Goal: Task Accomplishment & Management: Manage account settings

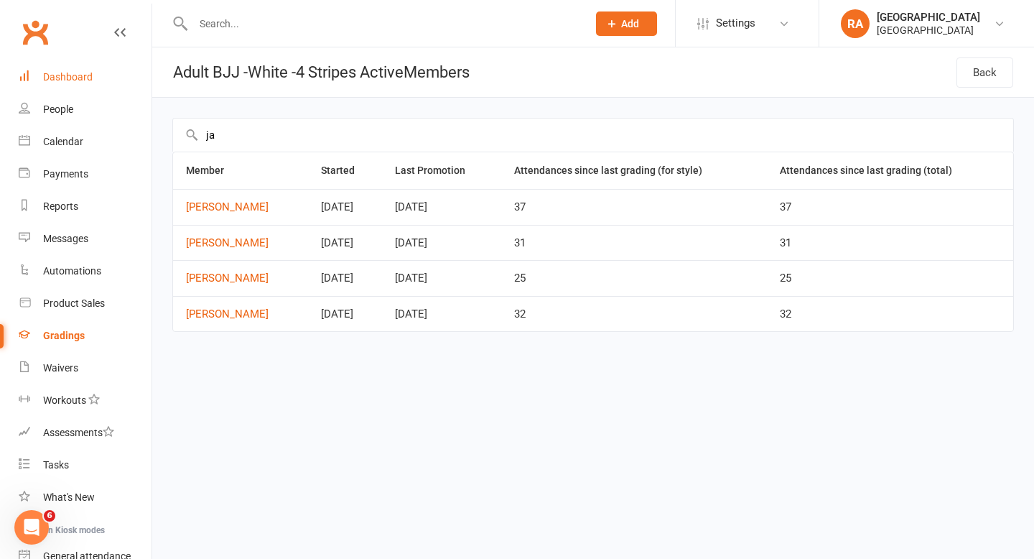
click at [63, 73] on div "Dashboard" at bounding box center [68, 76] width 50 height 11
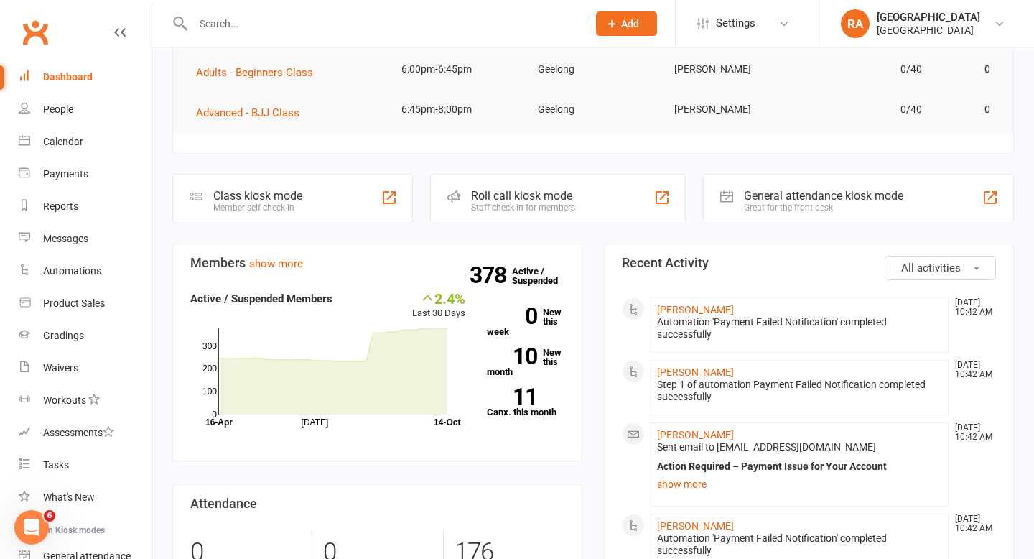
scroll to position [198, 0]
click at [77, 197] on link "Reports" at bounding box center [85, 206] width 133 height 32
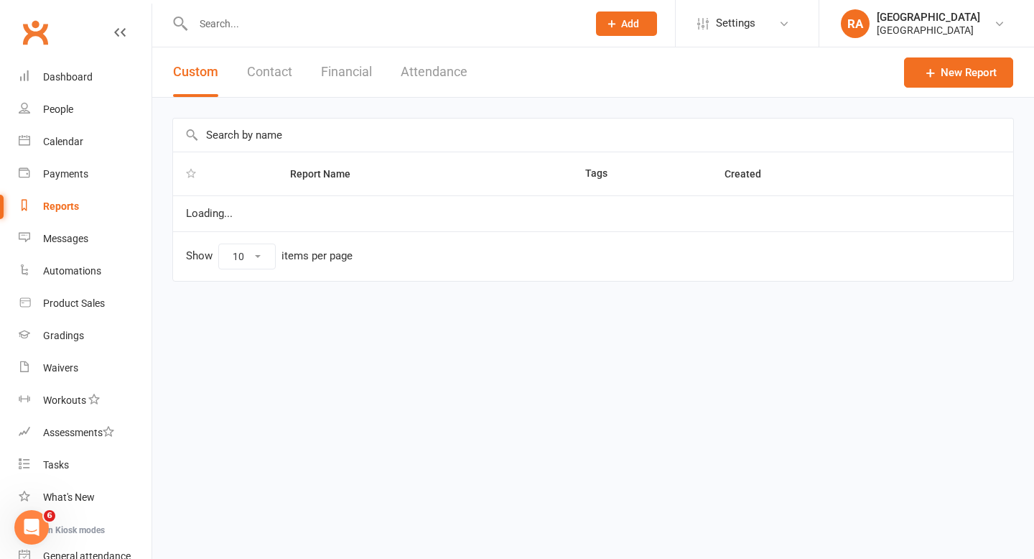
select select "50"
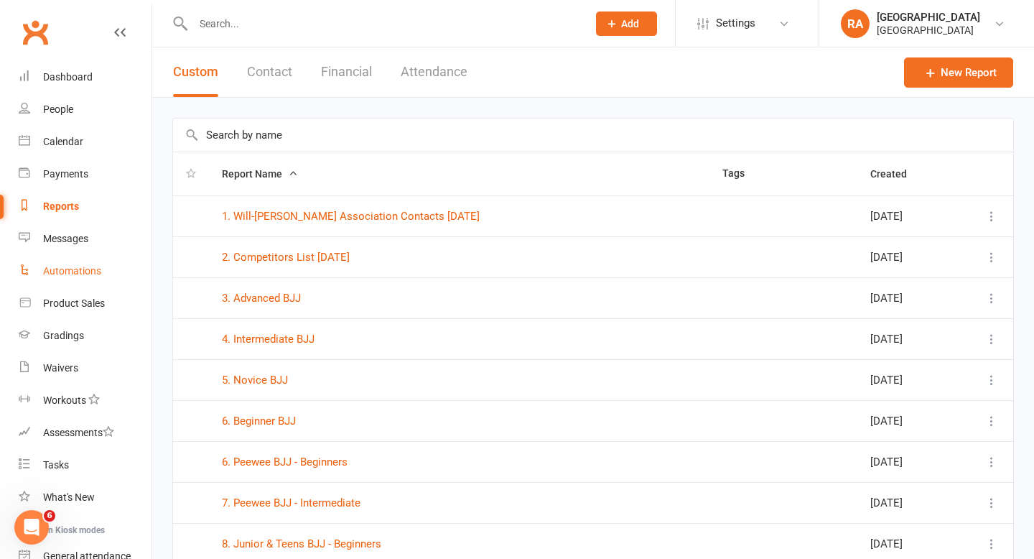
click at [64, 274] on div "Automations" at bounding box center [72, 270] width 58 height 11
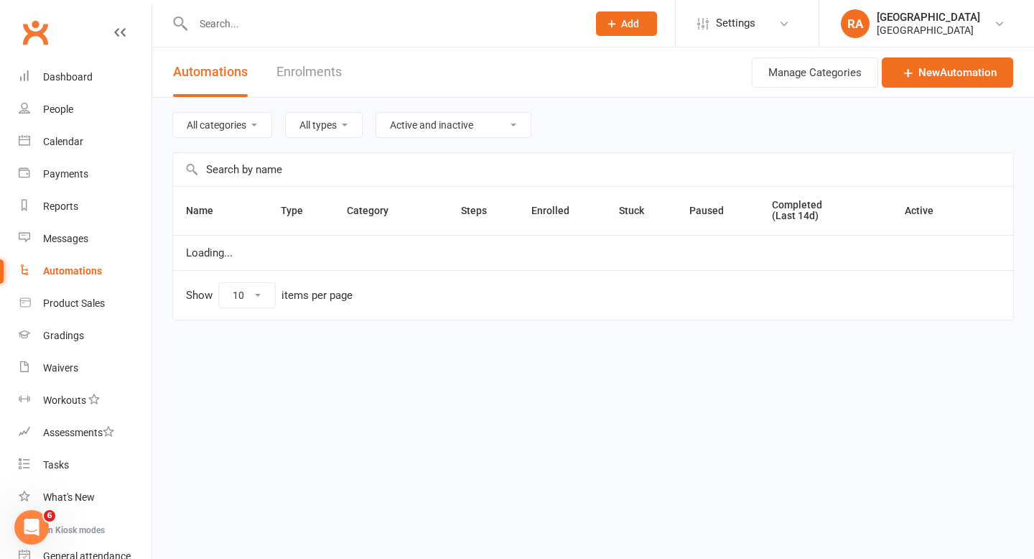
select select "100"
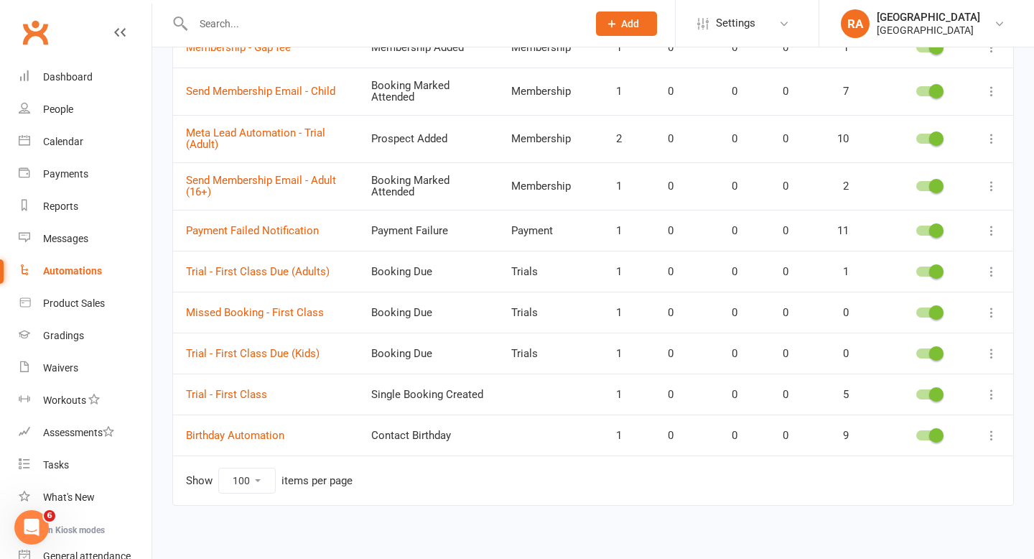
scroll to position [516, 0]
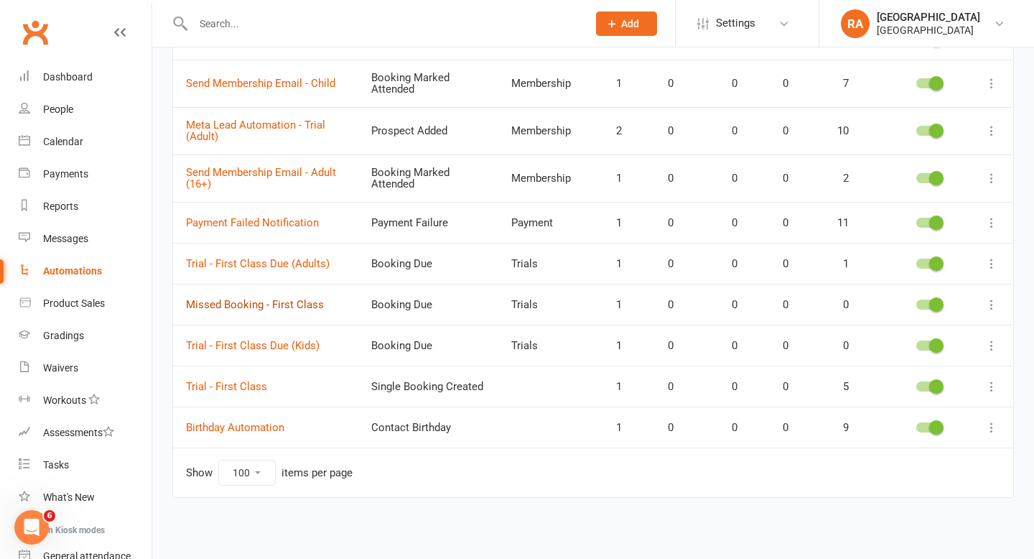
click at [251, 302] on link "Missed Booking - First Class" at bounding box center [255, 304] width 138 height 13
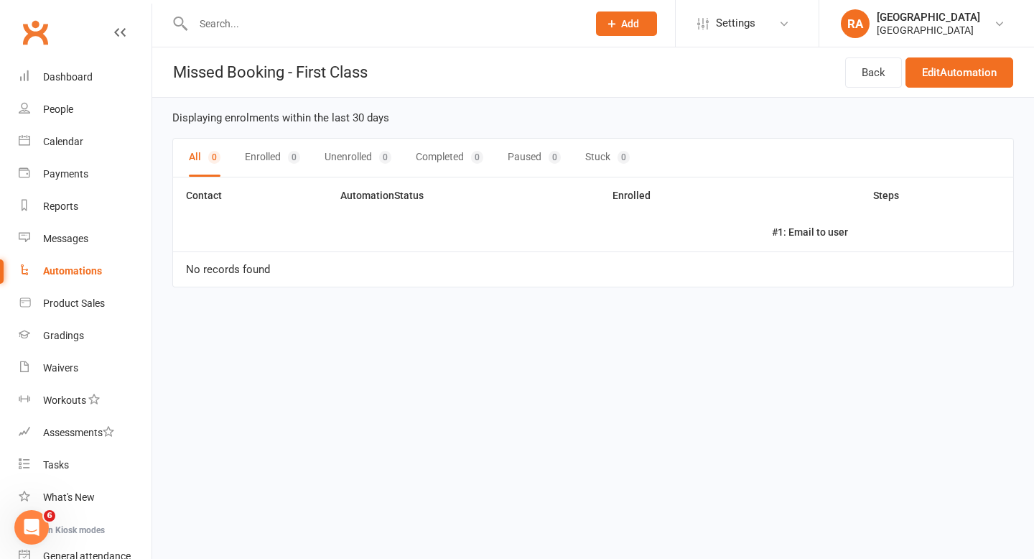
select select "100"
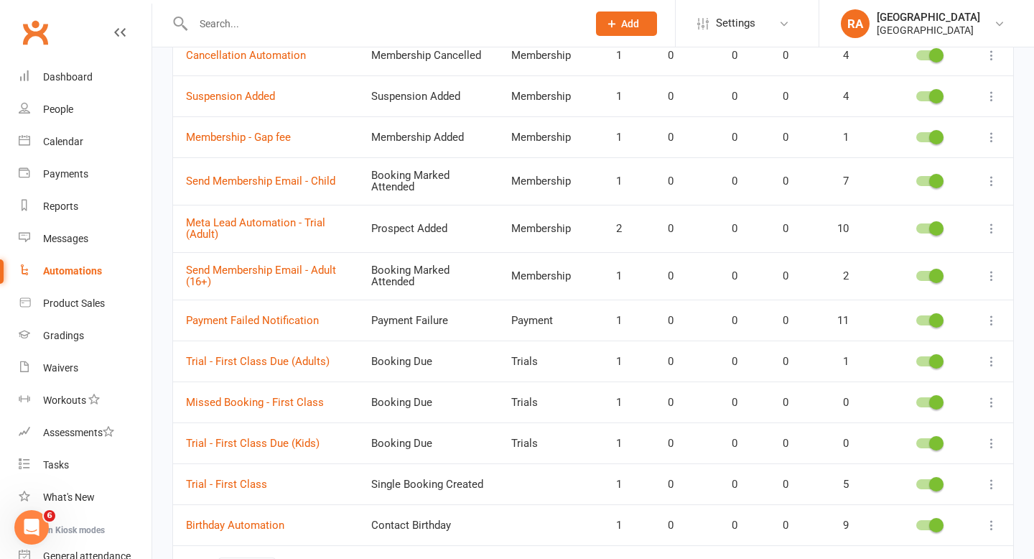
scroll to position [516, 0]
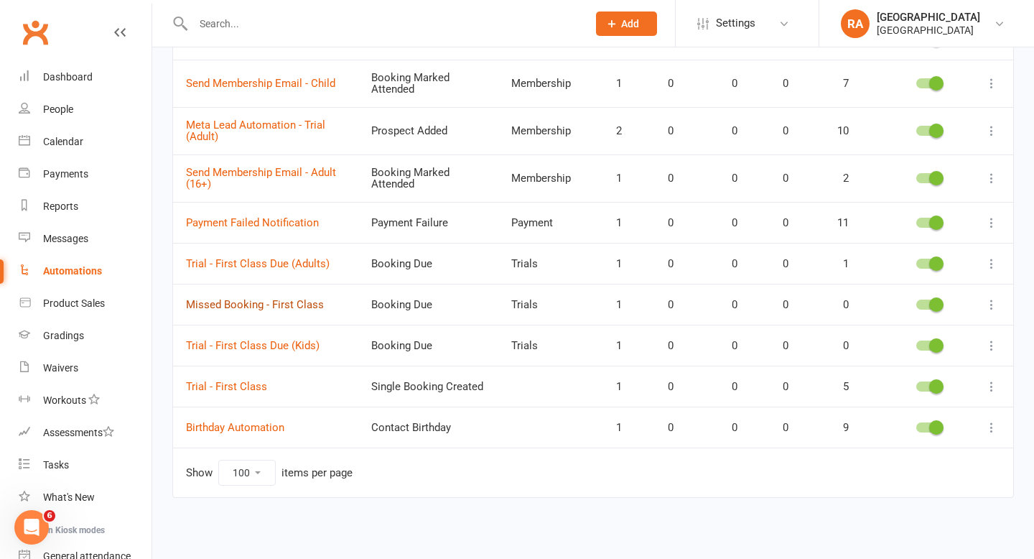
click at [225, 304] on link "Missed Booking - First Class" at bounding box center [255, 304] width 138 height 13
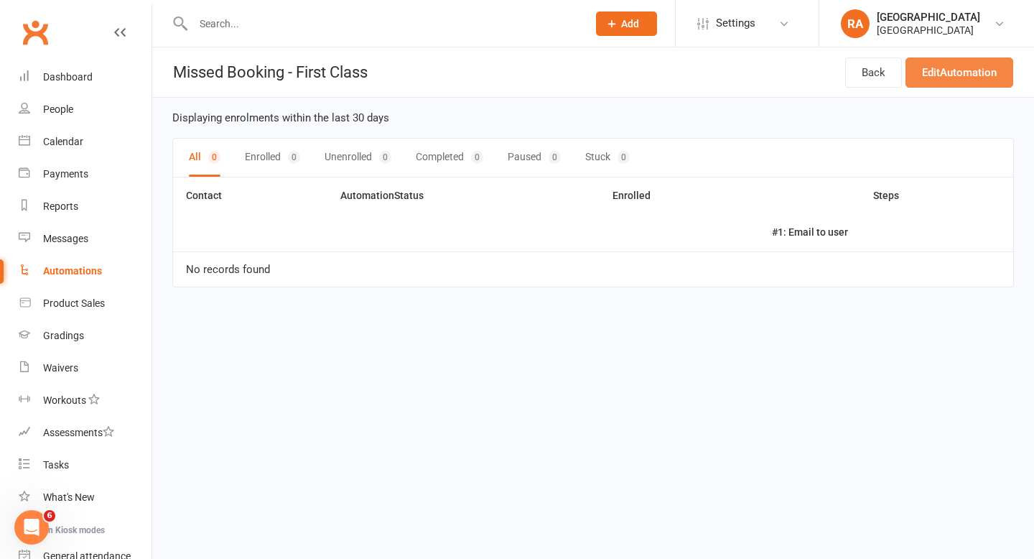
click at [923, 70] on link "Edit Automation" at bounding box center [960, 72] width 108 height 30
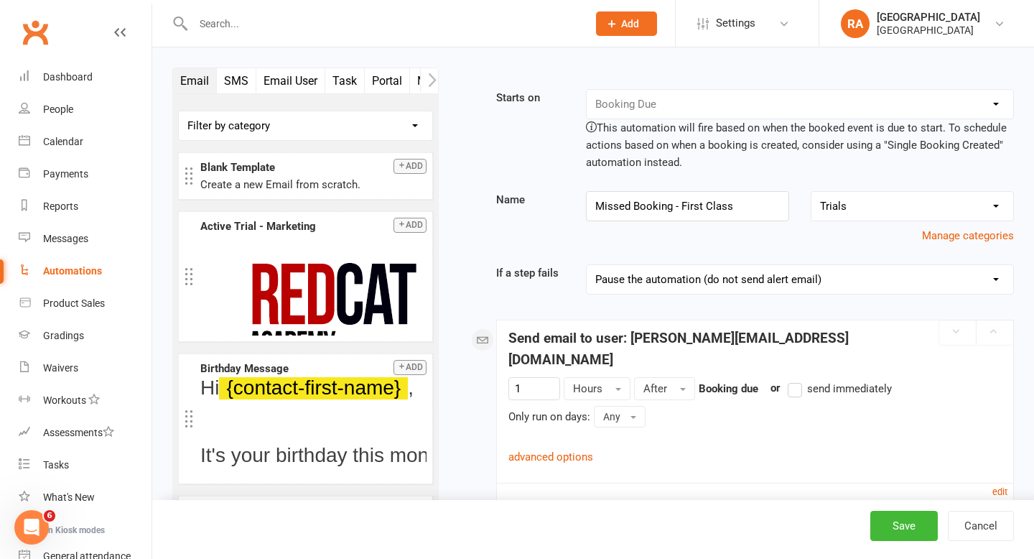
click at [288, 75] on button "Email User" at bounding box center [290, 80] width 69 height 25
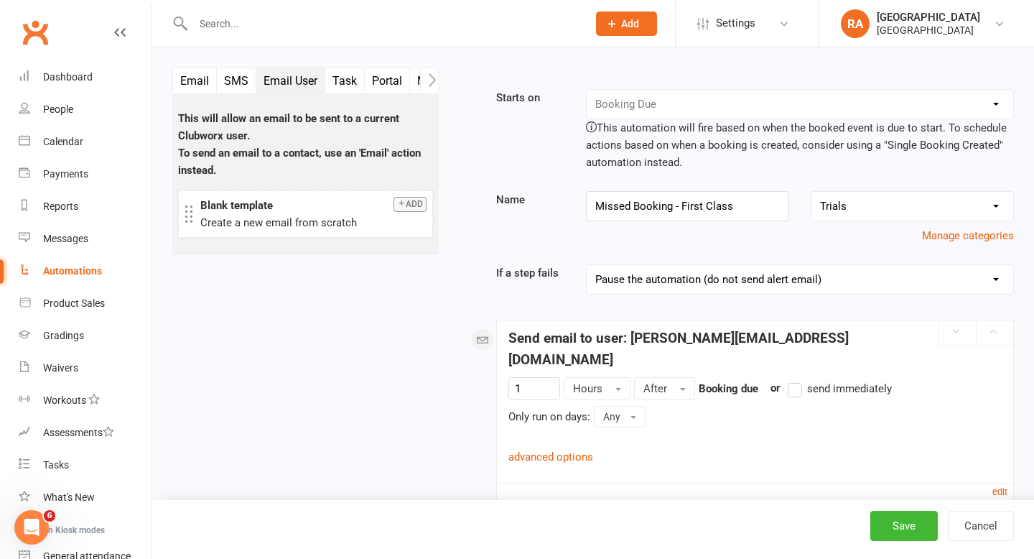
click at [351, 82] on button "Task" at bounding box center [344, 80] width 39 height 25
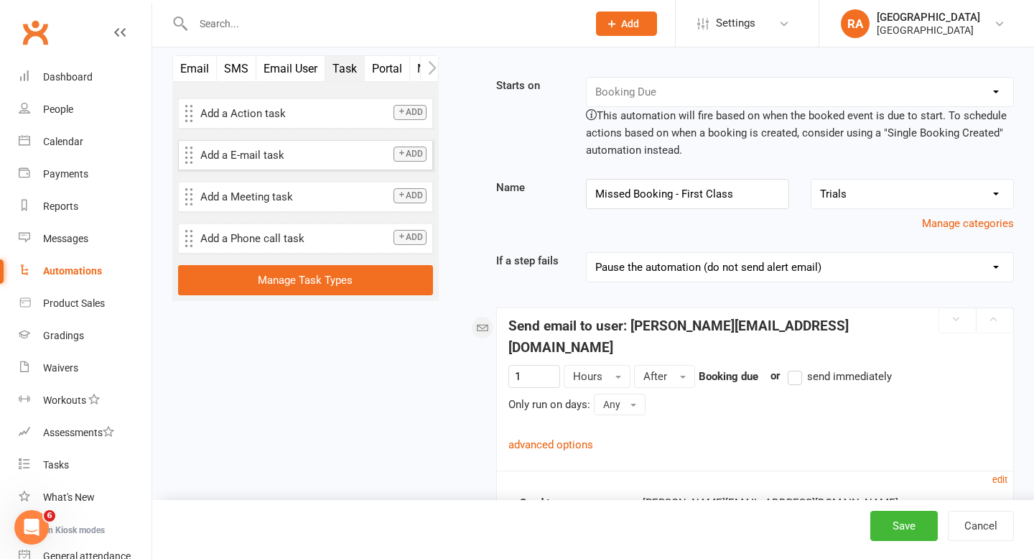
scroll to position [14, 0]
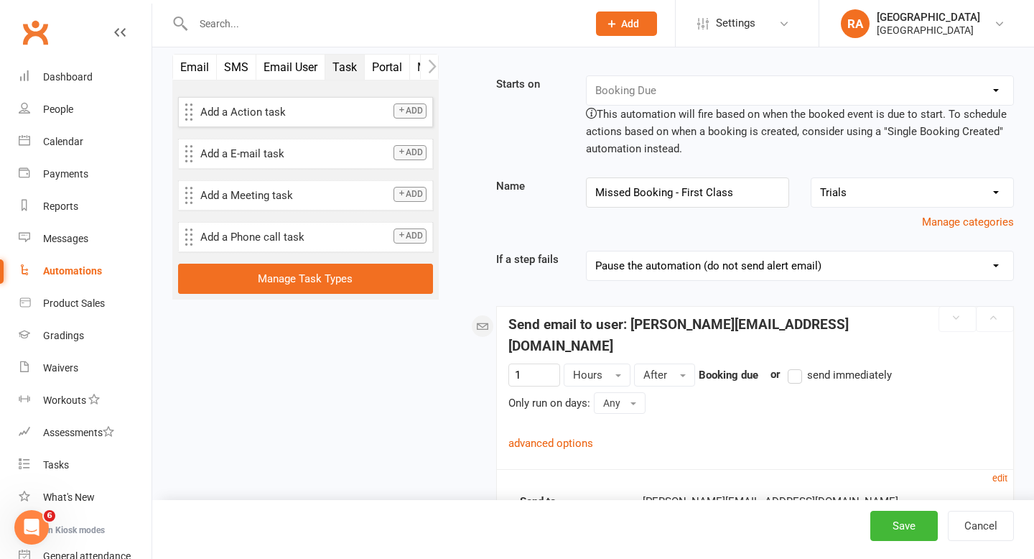
click at [409, 111] on button "Add" at bounding box center [410, 110] width 33 height 15
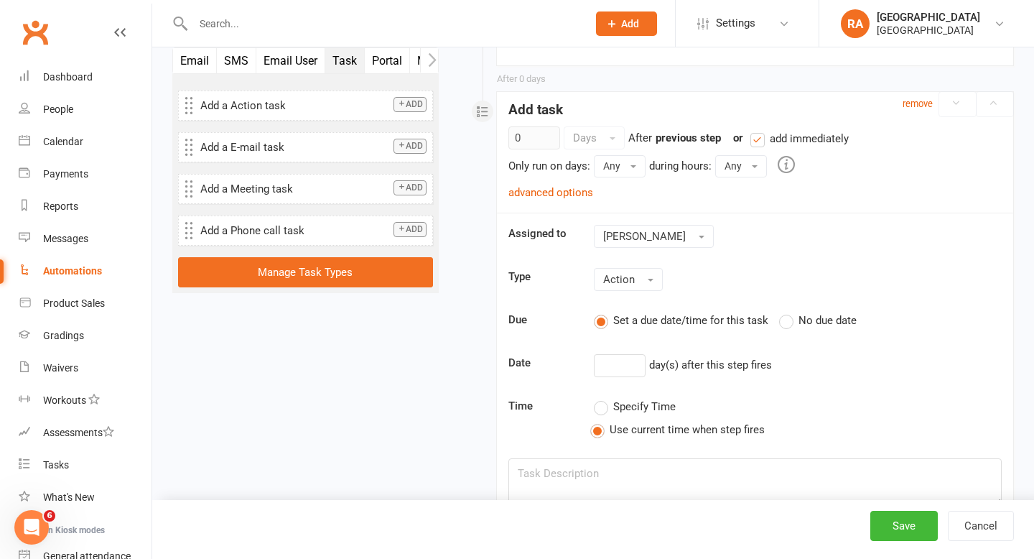
scroll to position [1109, 0]
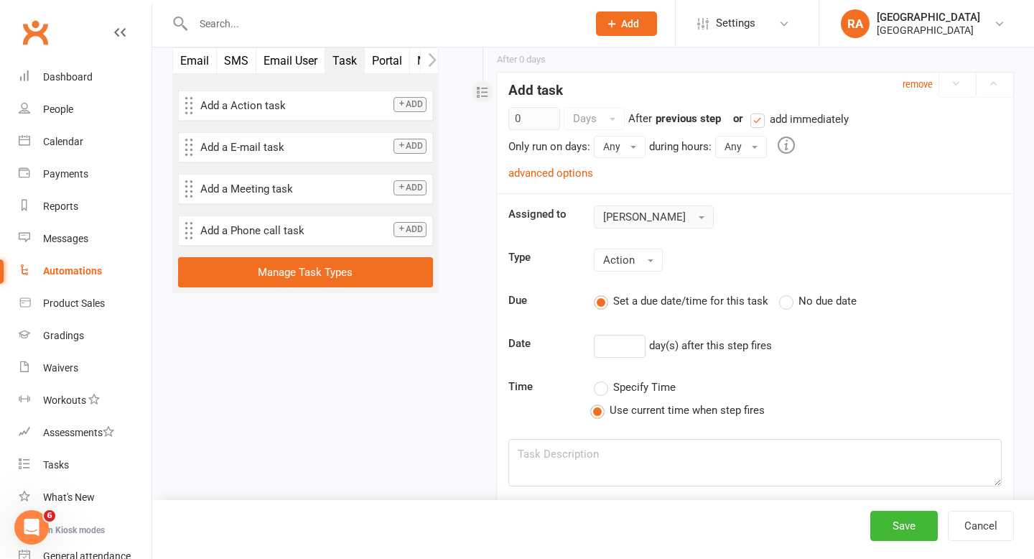
click at [608, 215] on span "[PERSON_NAME]" at bounding box center [644, 216] width 83 height 13
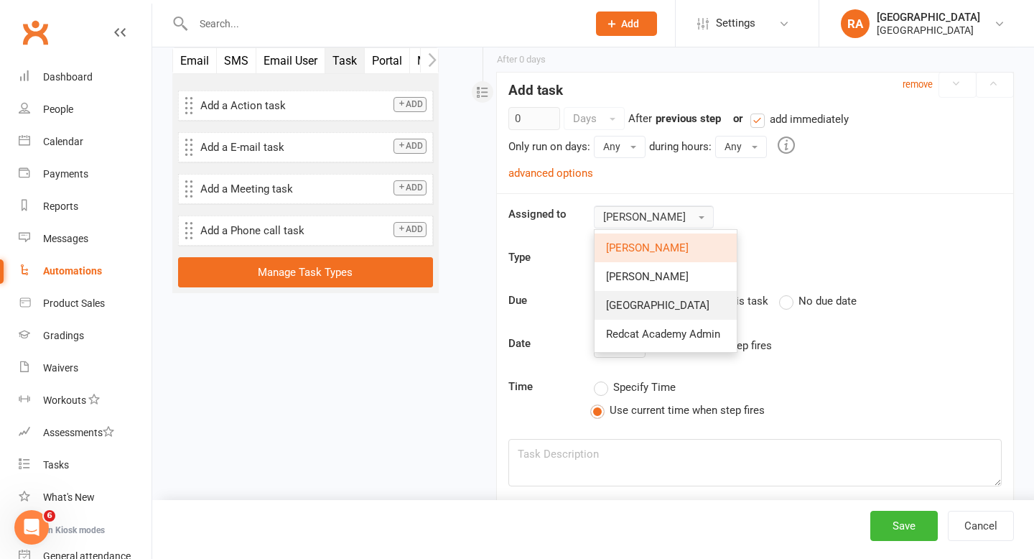
click at [628, 306] on span "[GEOGRAPHIC_DATA]" at bounding box center [657, 305] width 103 height 13
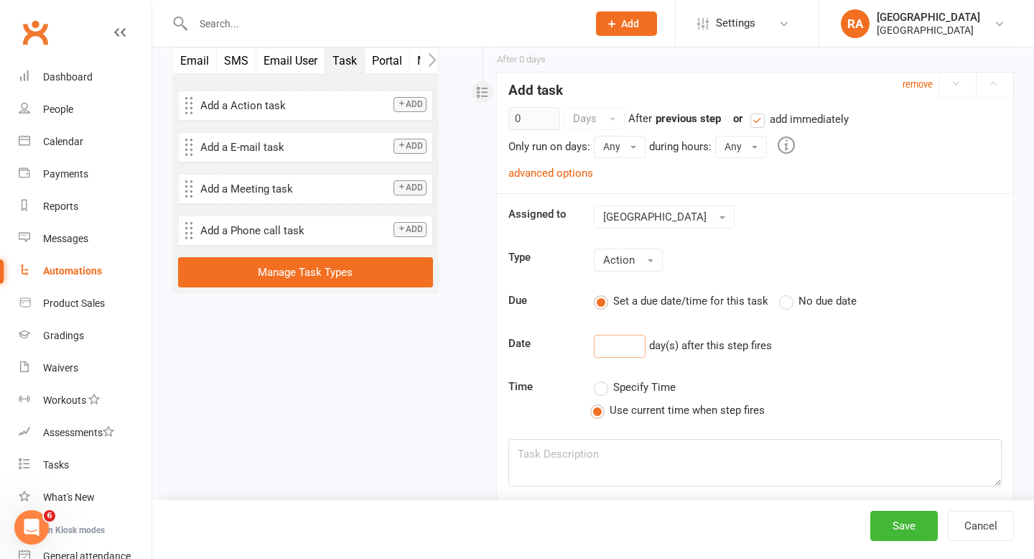
click at [605, 342] on input "number" at bounding box center [620, 346] width 52 height 23
type input "1"
type input "2"
click at [598, 448] on textarea at bounding box center [754, 462] width 493 height 47
type textarea "R"
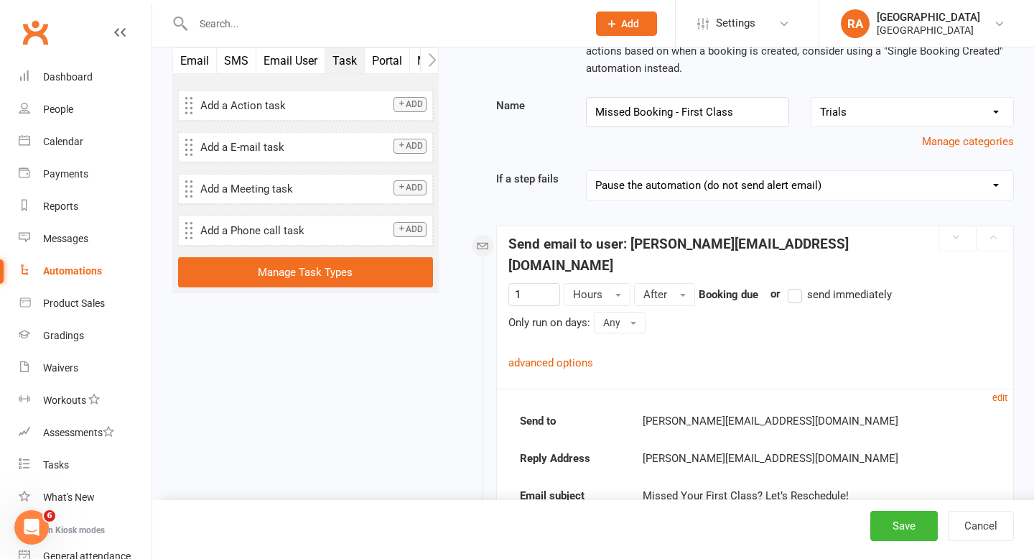
scroll to position [92, 0]
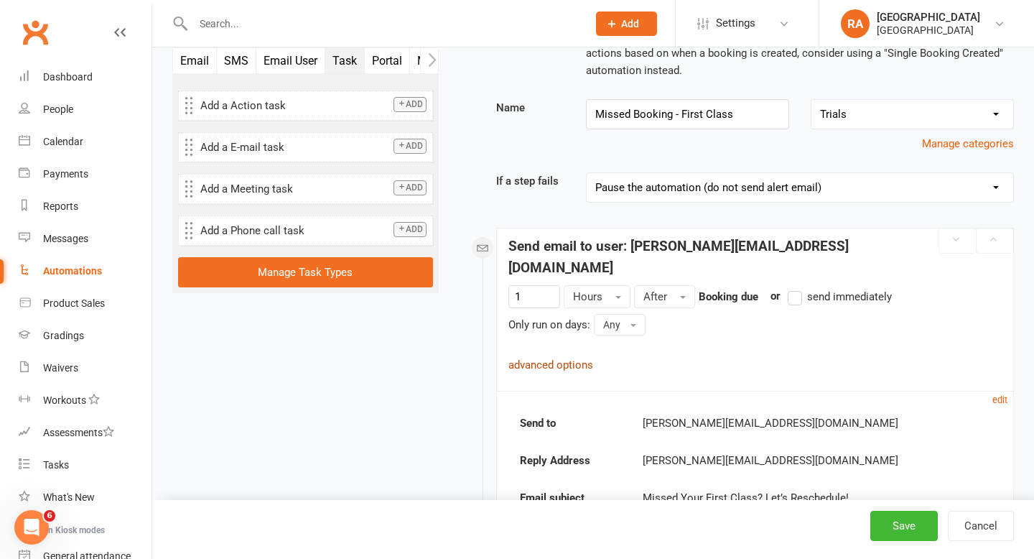
click at [559, 358] on link "advanced options" at bounding box center [550, 364] width 85 height 13
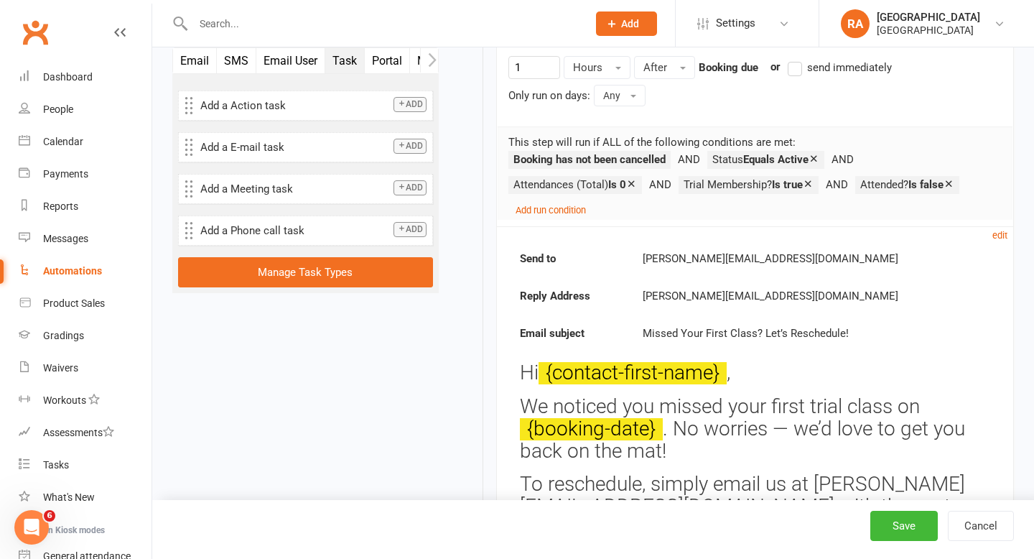
scroll to position [365, 0]
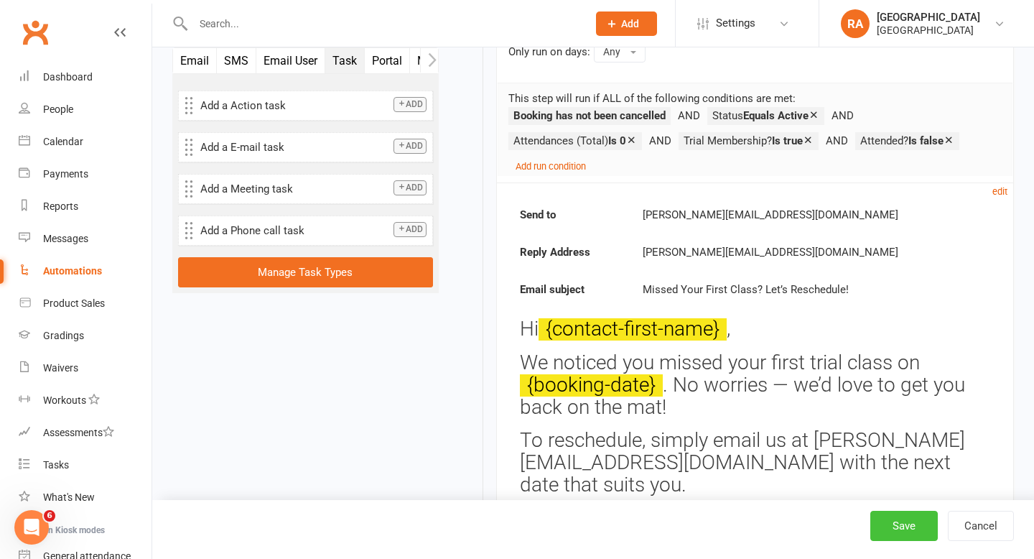
type textarea "Delete previously booked class - wait for email to rebook first trial class."
click at [905, 529] on button "Save" at bounding box center [904, 526] width 68 height 30
select select "100"
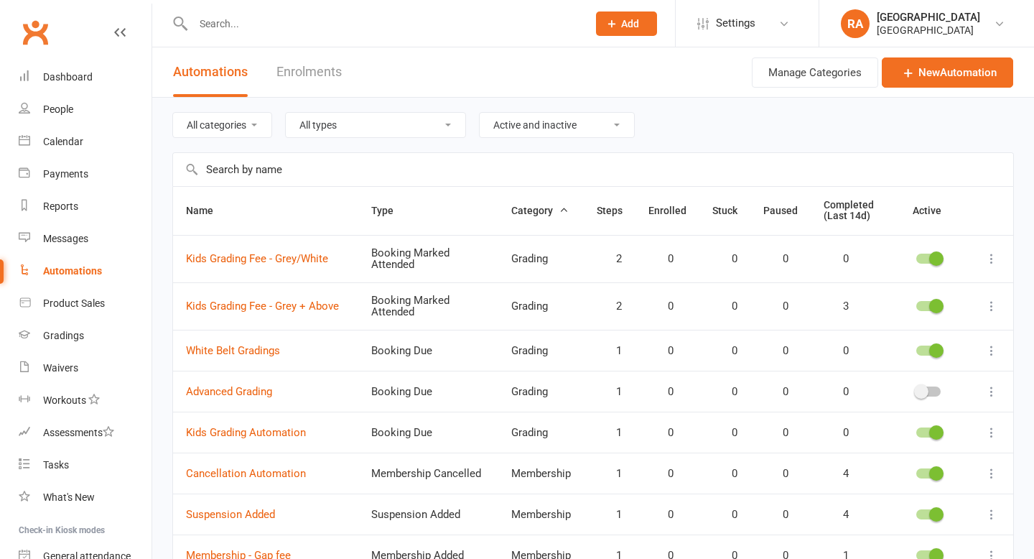
select select "100"
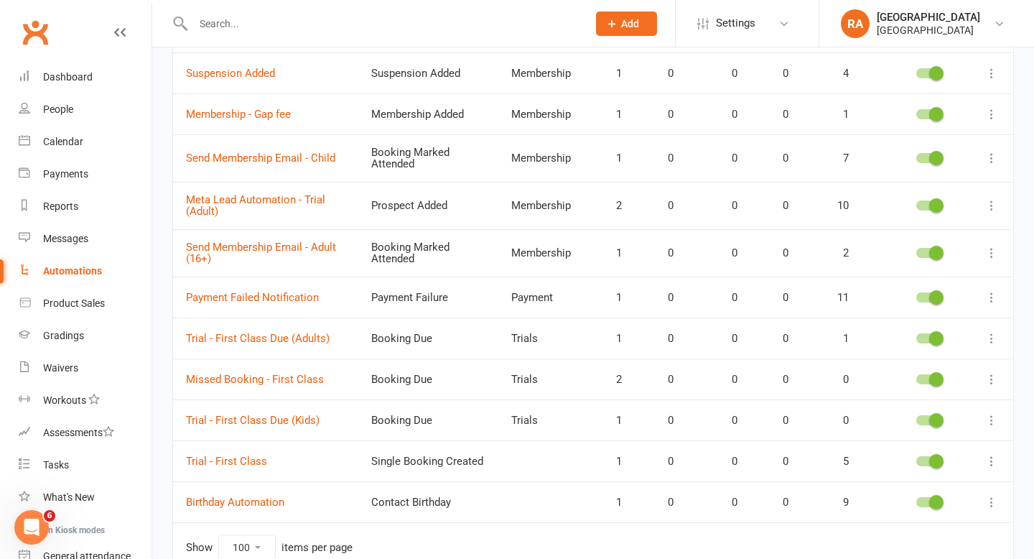
scroll to position [443, 0]
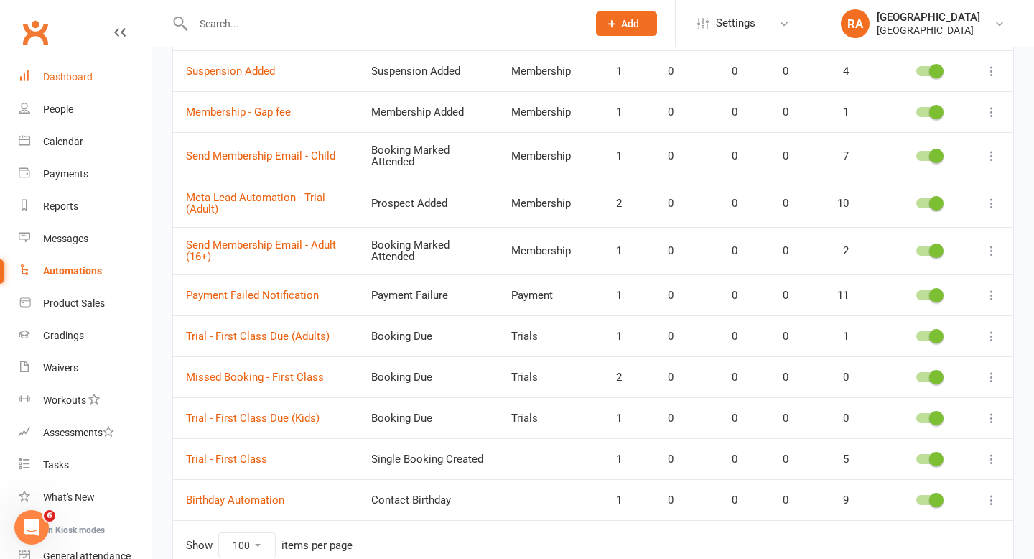
click at [52, 86] on link "Dashboard" at bounding box center [85, 77] width 133 height 32
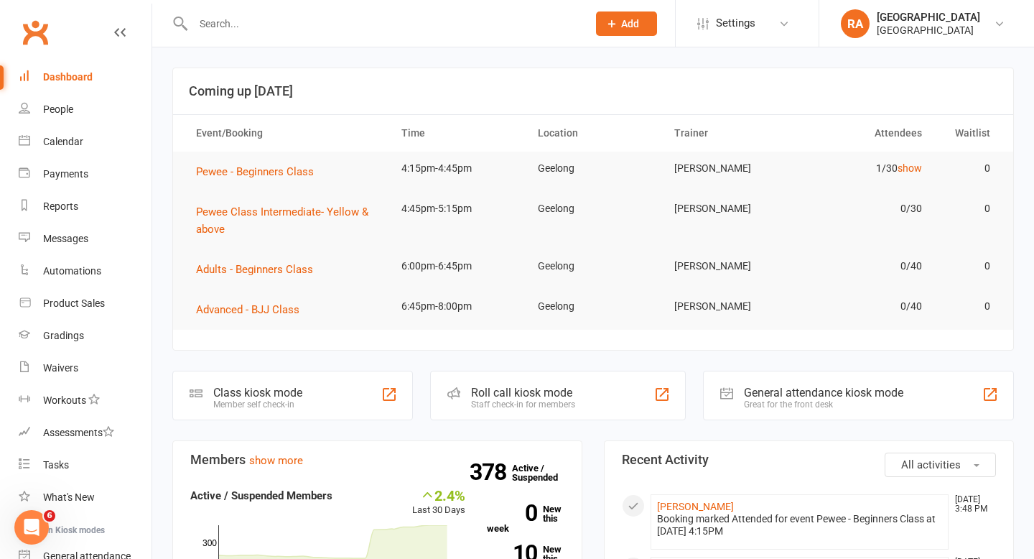
click at [282, 32] on input "text" at bounding box center [383, 24] width 389 height 20
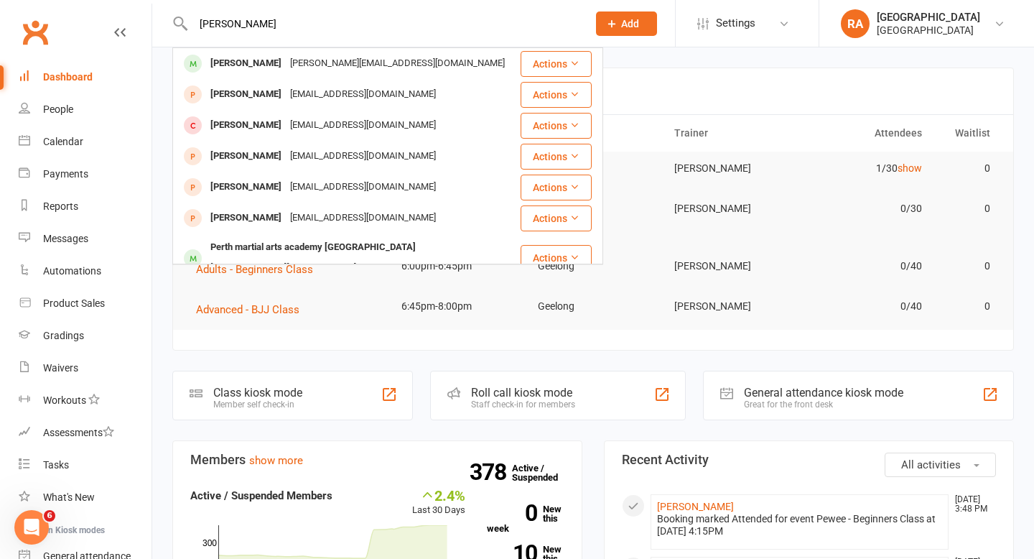
type input "arthur woin"
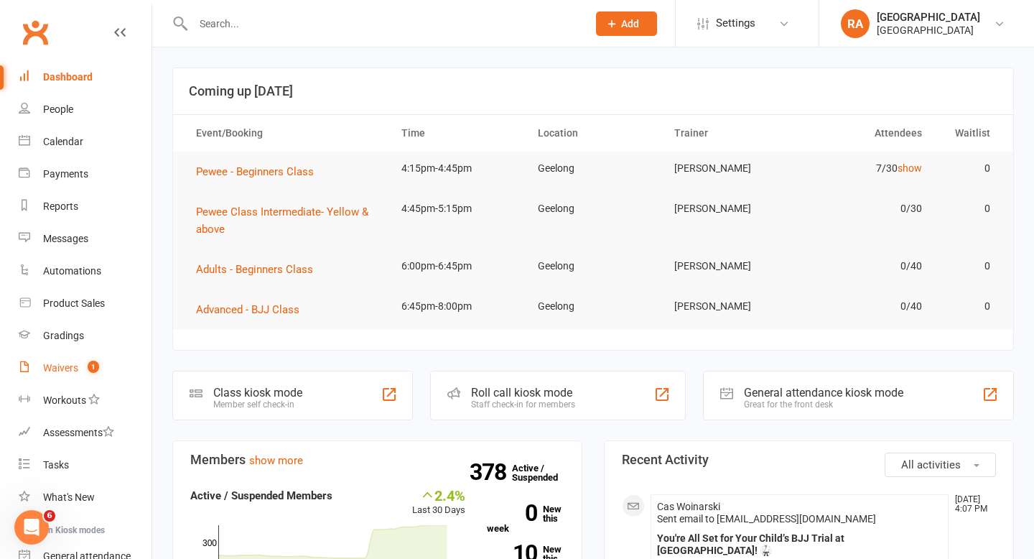
click at [72, 363] on div "Waivers" at bounding box center [60, 367] width 35 height 11
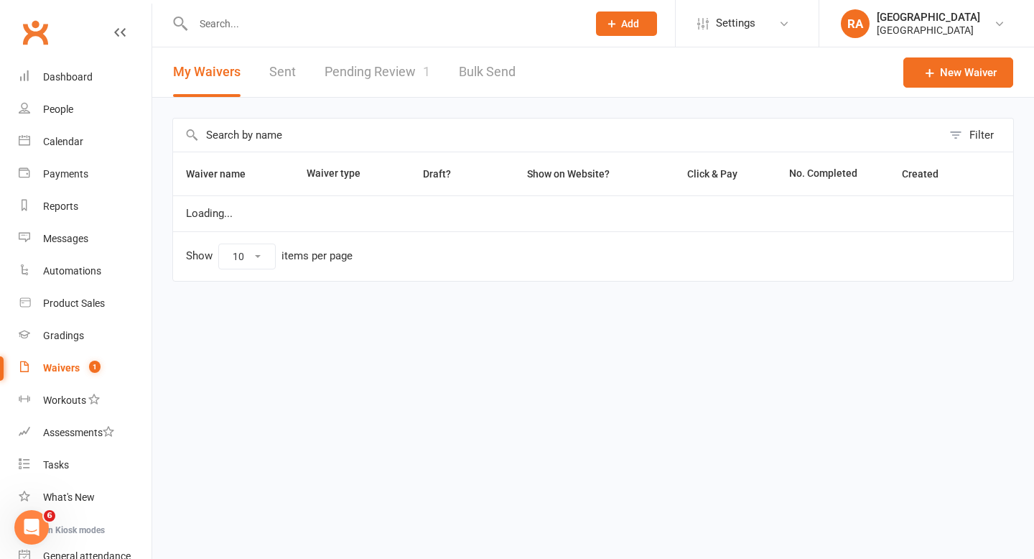
select select "25"
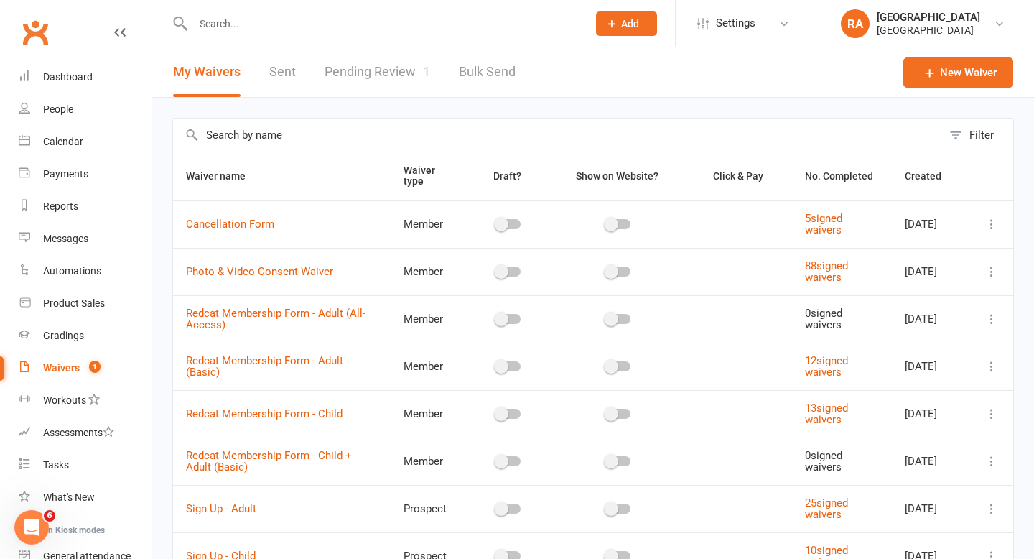
click at [373, 64] on link "Pending Review 1" at bounding box center [378, 72] width 106 height 50
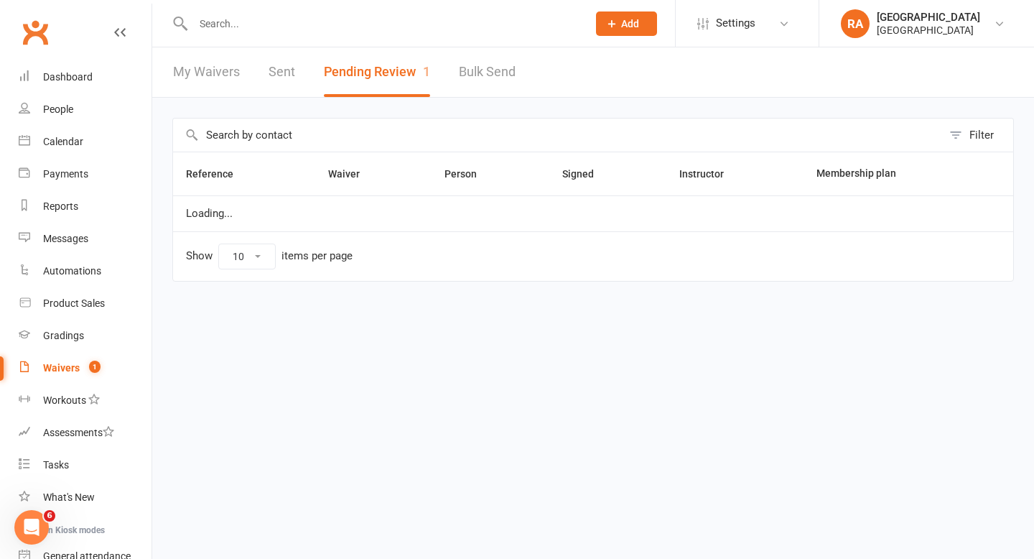
select select "100"
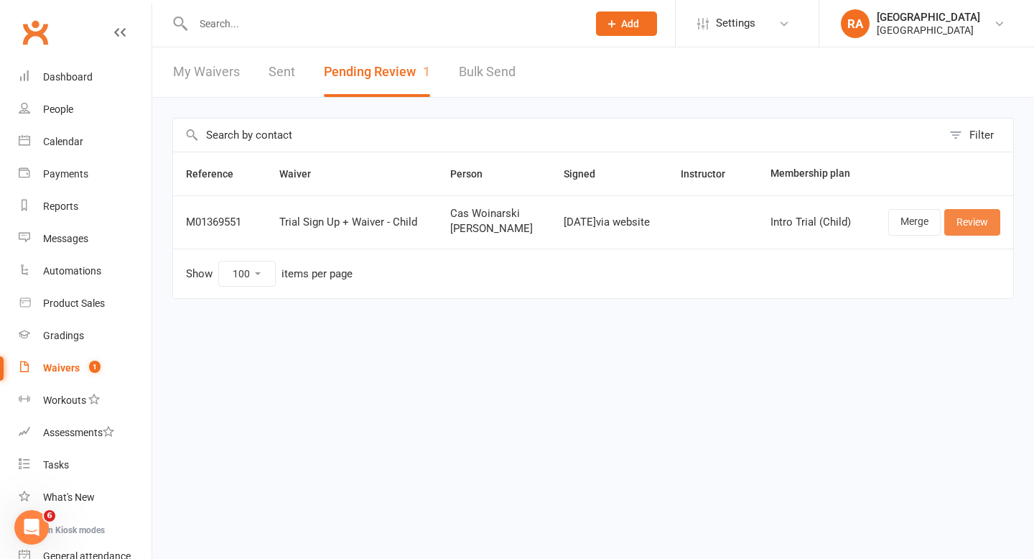
click at [966, 225] on link "Review" at bounding box center [972, 222] width 56 height 26
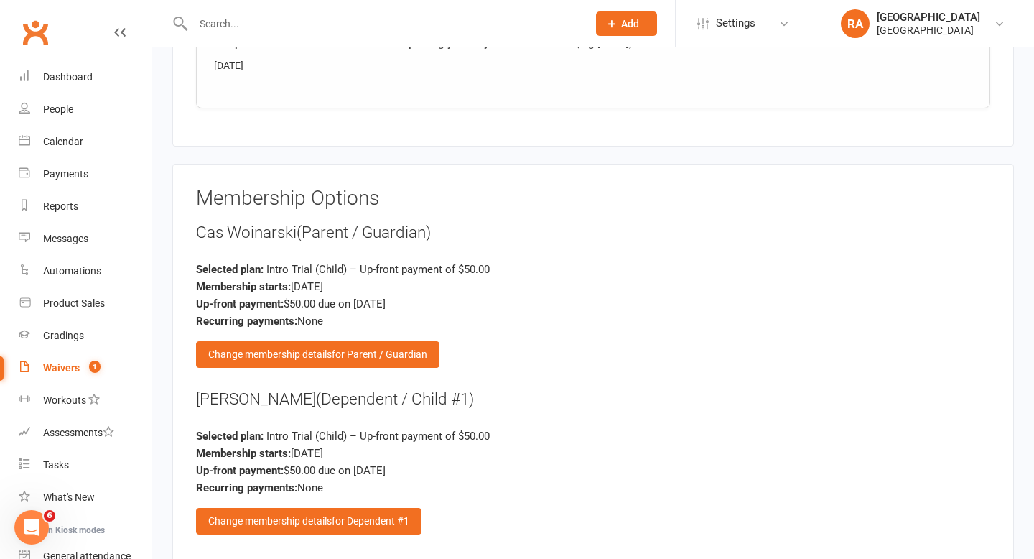
scroll to position [2106, 0]
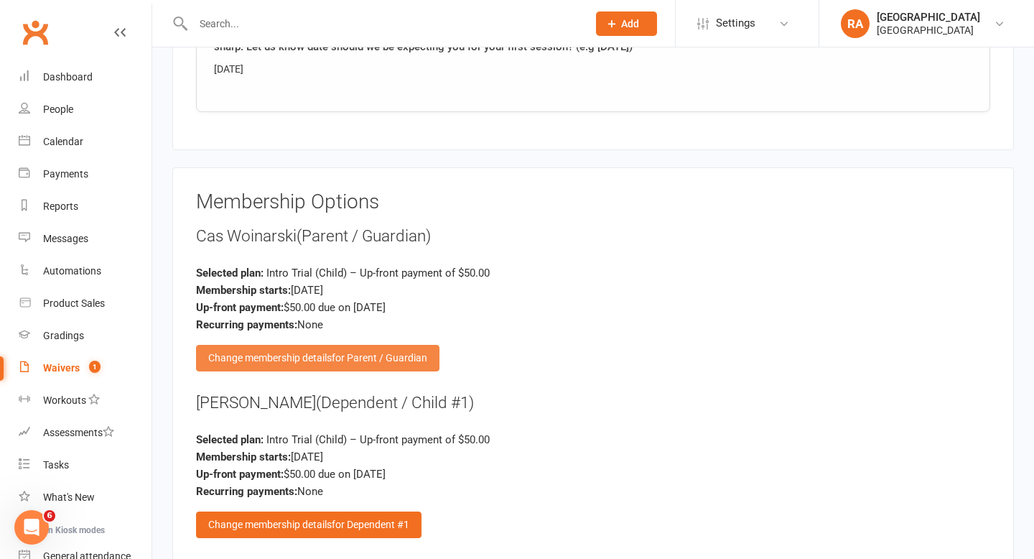
click at [289, 345] on div "Change membership details for Parent / Guardian" at bounding box center [317, 358] width 243 height 26
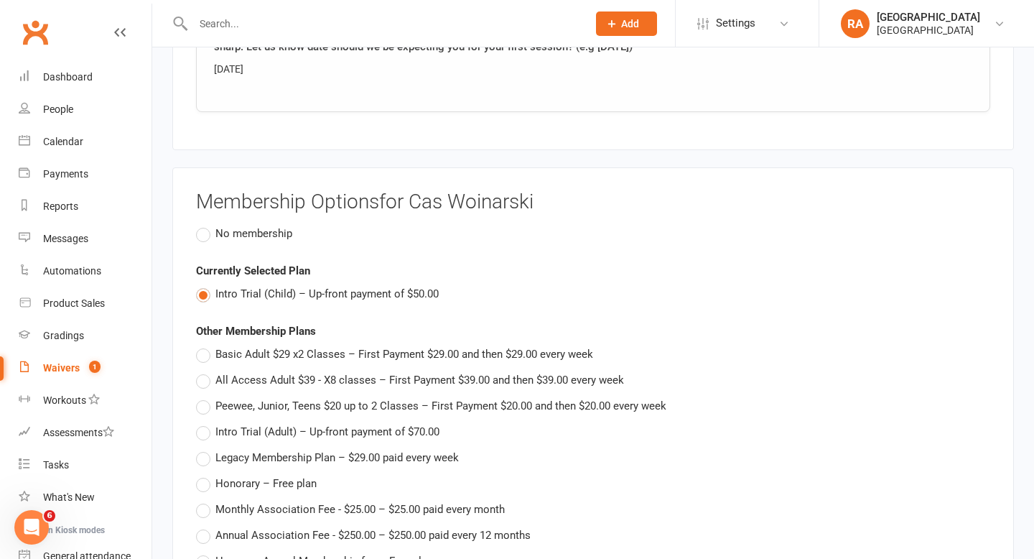
click at [241, 225] on span "No membership" at bounding box center [253, 232] width 77 height 15
click at [205, 225] on input "No membership" at bounding box center [200, 225] width 9 height 0
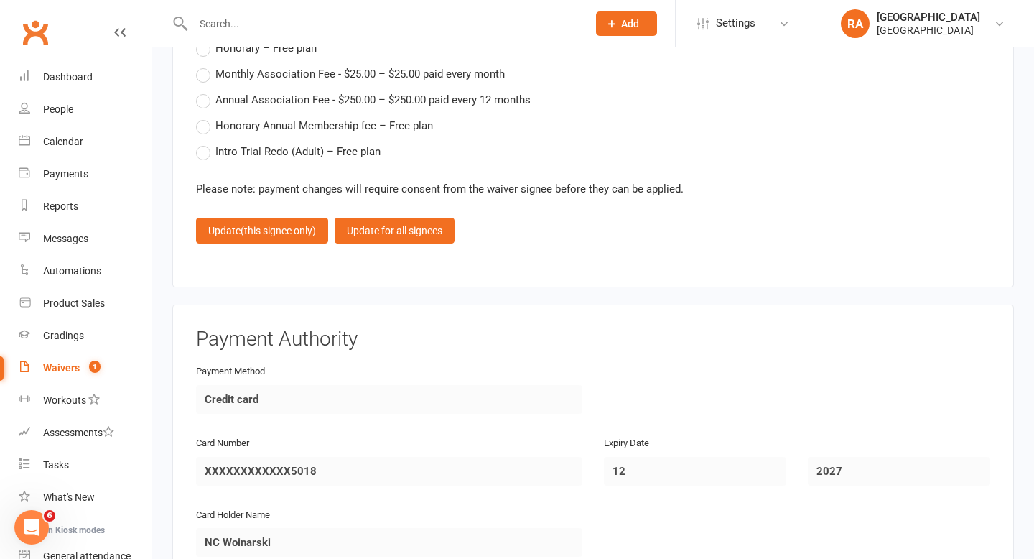
scroll to position [2537, 0]
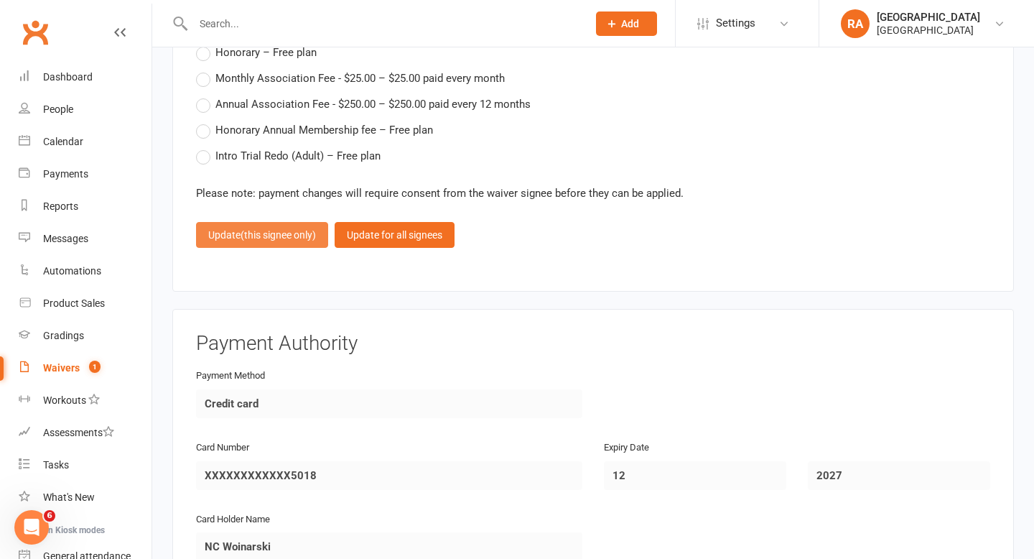
click at [275, 229] on span "(this signee only)" at bounding box center [278, 234] width 75 height 11
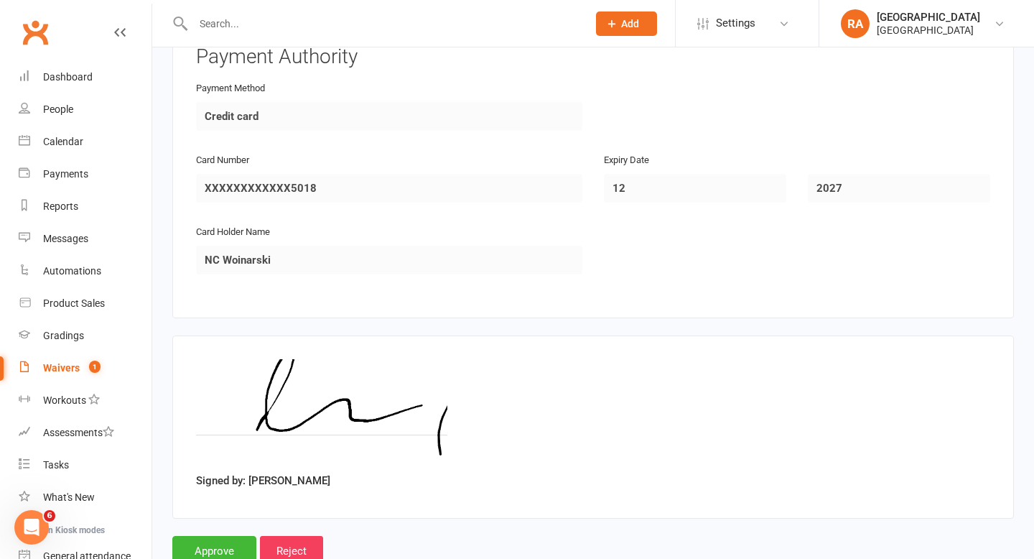
scroll to position [2656, 0]
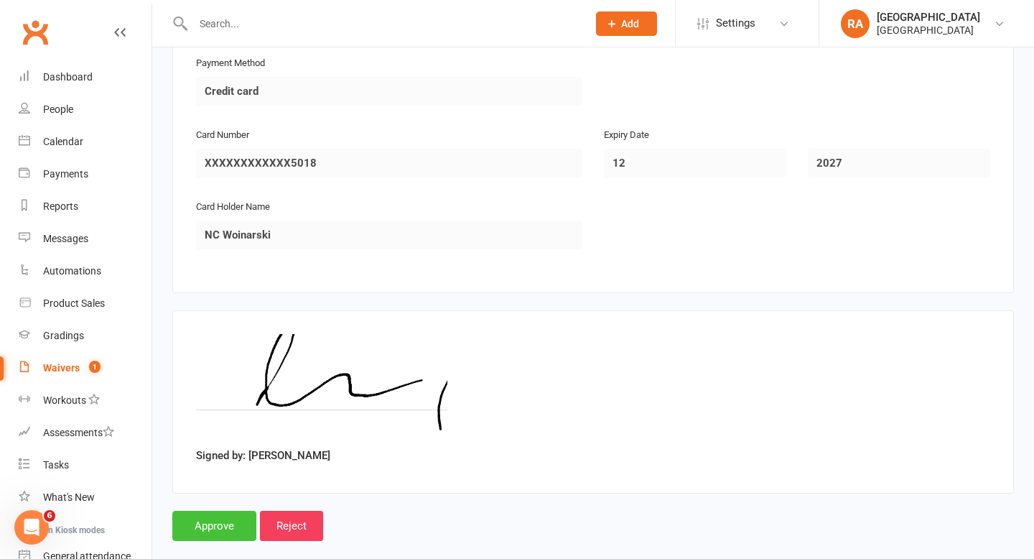
click at [213, 511] on input "Approve" at bounding box center [214, 526] width 84 height 30
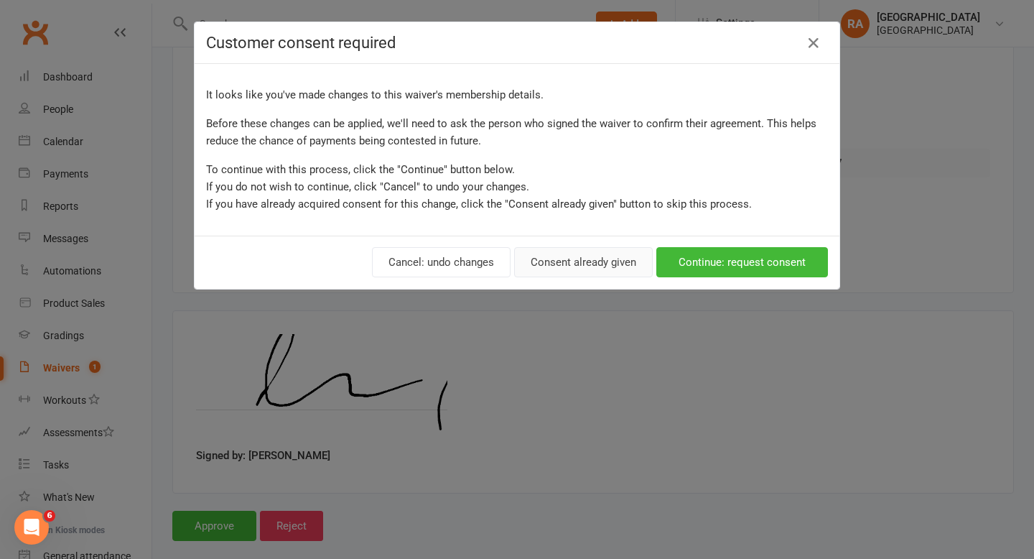
click at [588, 262] on button "Consent already given" at bounding box center [583, 262] width 139 height 30
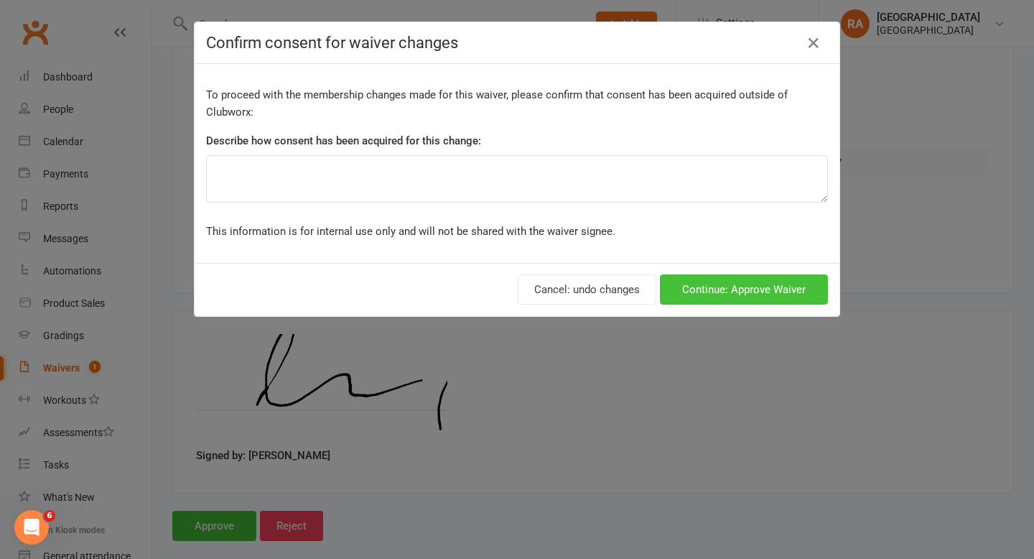
click at [714, 287] on button "Continue: Approve Waiver" at bounding box center [744, 289] width 168 height 30
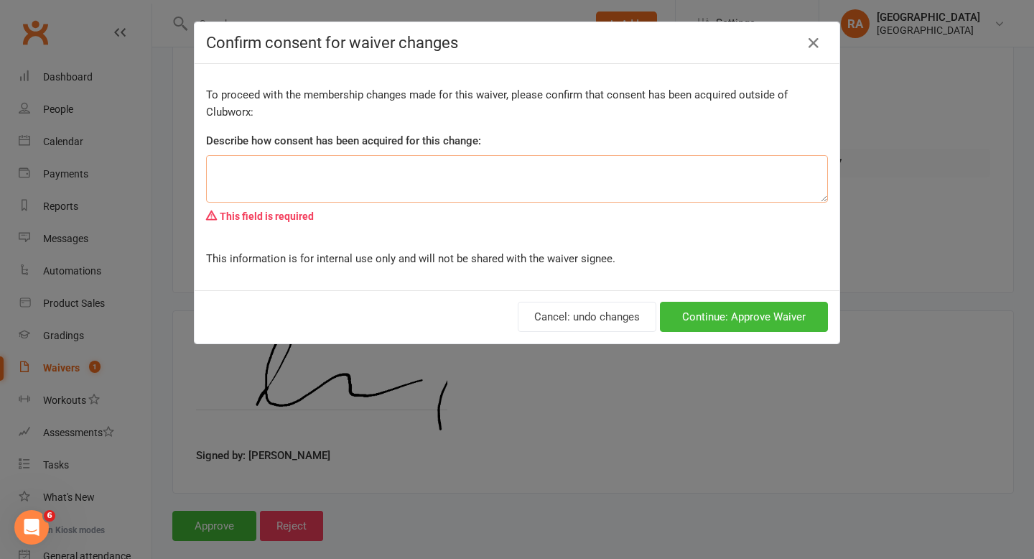
click at [423, 185] on textarea at bounding box center [517, 178] width 622 height 47
type textarea "Parent didn't need membership"
click at [755, 325] on button "Continue: Approve Waiver" at bounding box center [744, 317] width 168 height 30
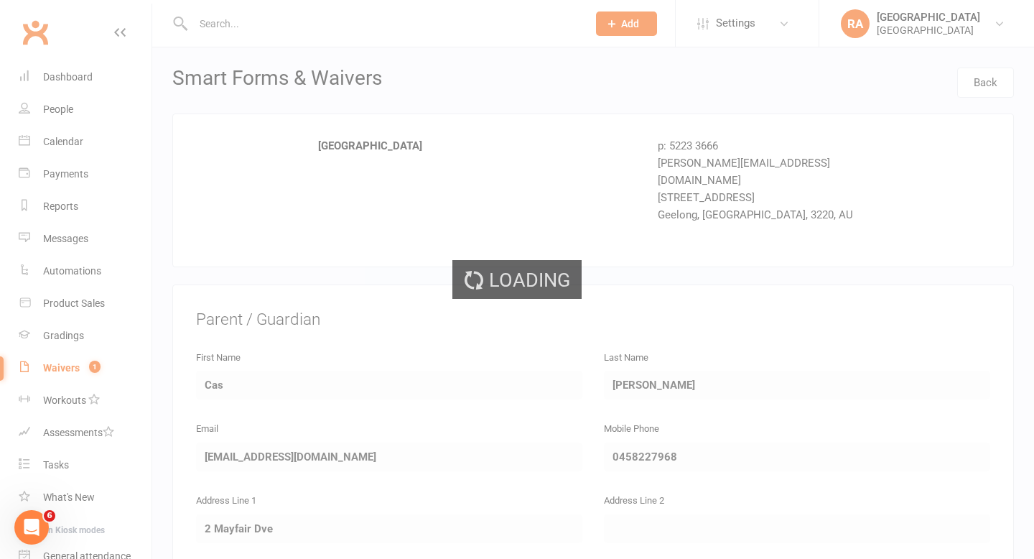
select select "100"
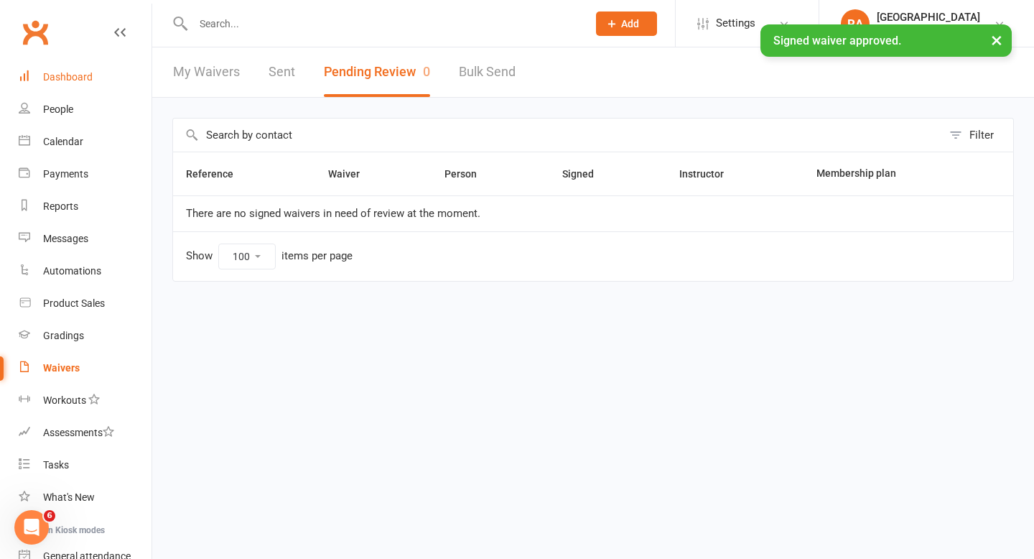
click at [62, 80] on div "Dashboard" at bounding box center [68, 76] width 50 height 11
